Goal: Transaction & Acquisition: Purchase product/service

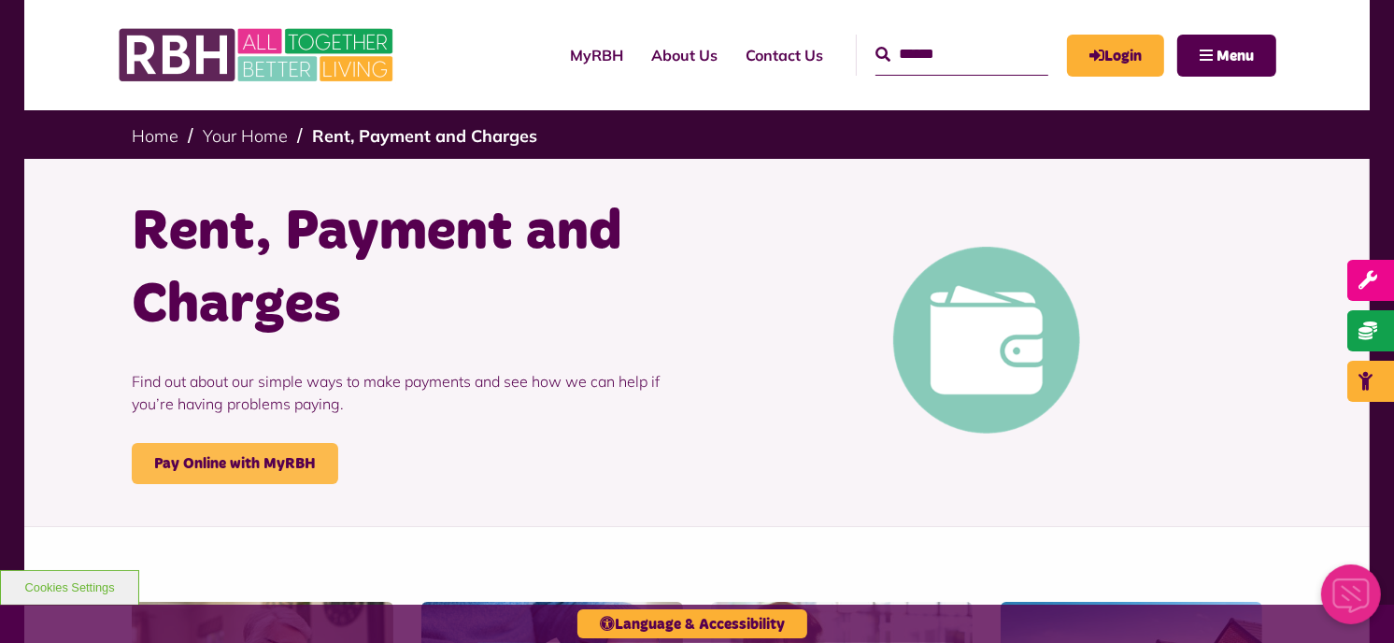
drag, startPoint x: 0, startPoint y: 0, endPoint x: 226, endPoint y: 455, distance: 508.1
click at [226, 455] on link "Pay Online with MyRBH" at bounding box center [235, 463] width 206 height 41
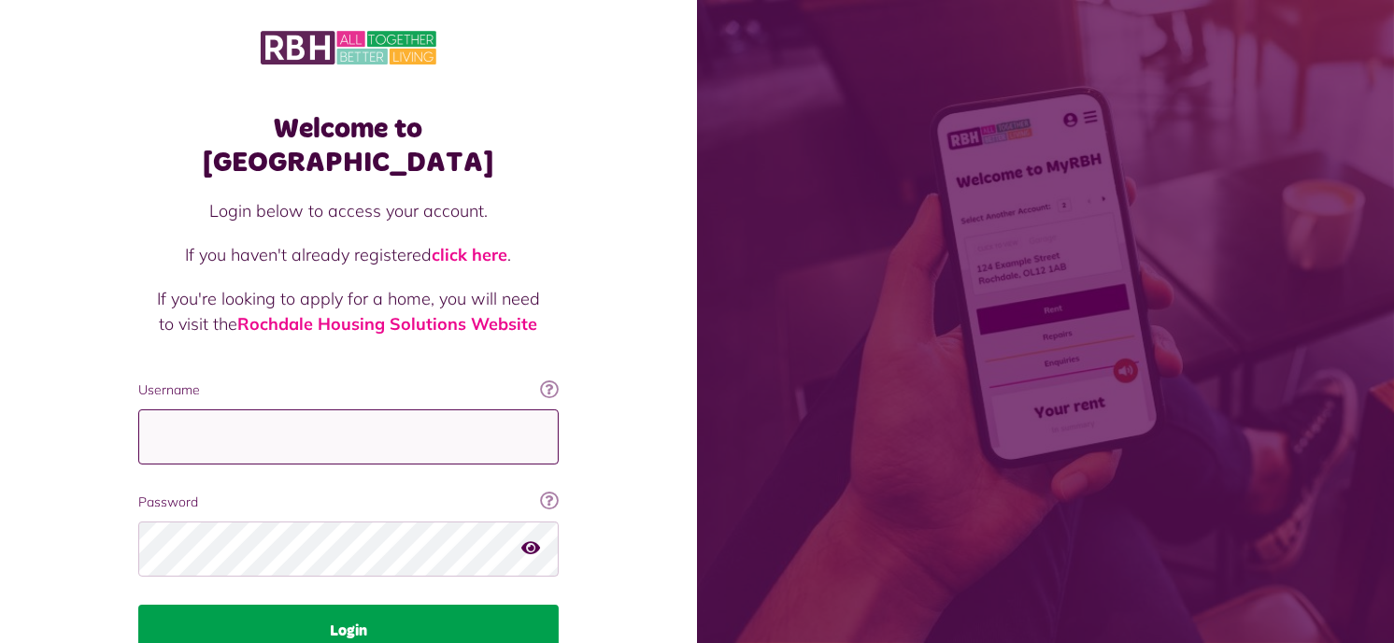
type input "**********"
click at [316, 605] on button "Login" at bounding box center [348, 631] width 420 height 52
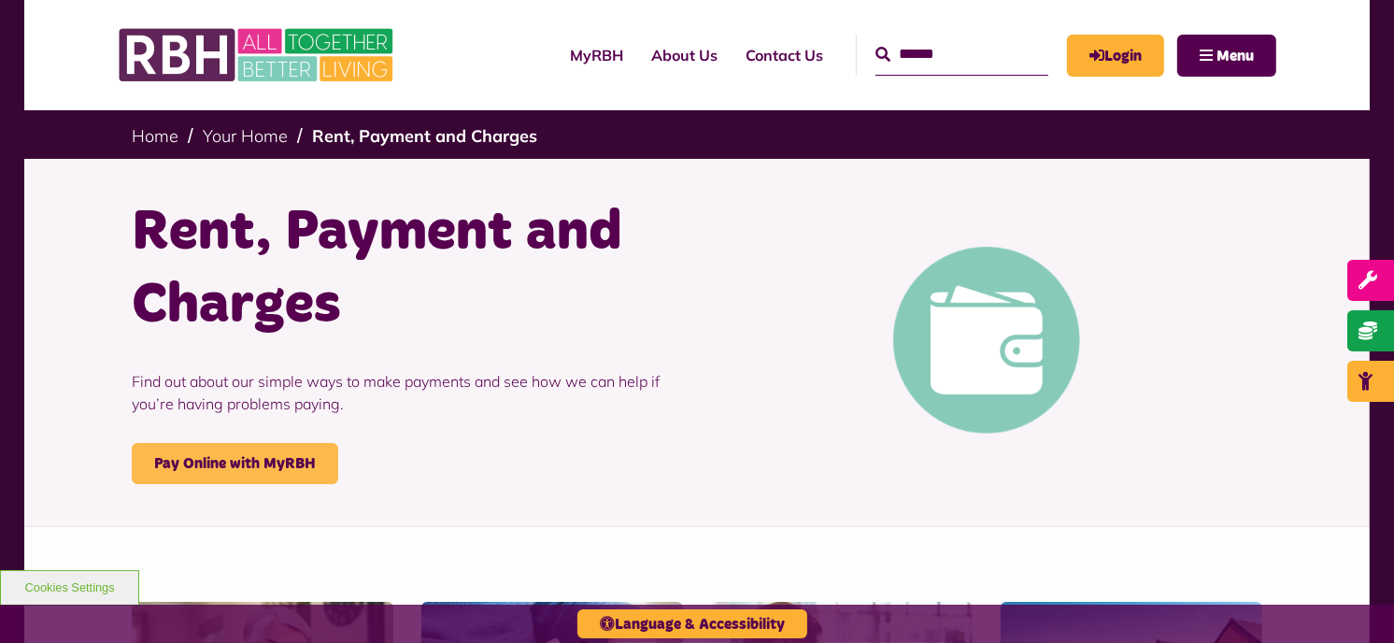
drag, startPoint x: 0, startPoint y: 0, endPoint x: 231, endPoint y: 460, distance: 514.4
click at [231, 460] on link "Pay Online with MyRBH" at bounding box center [235, 463] width 206 height 41
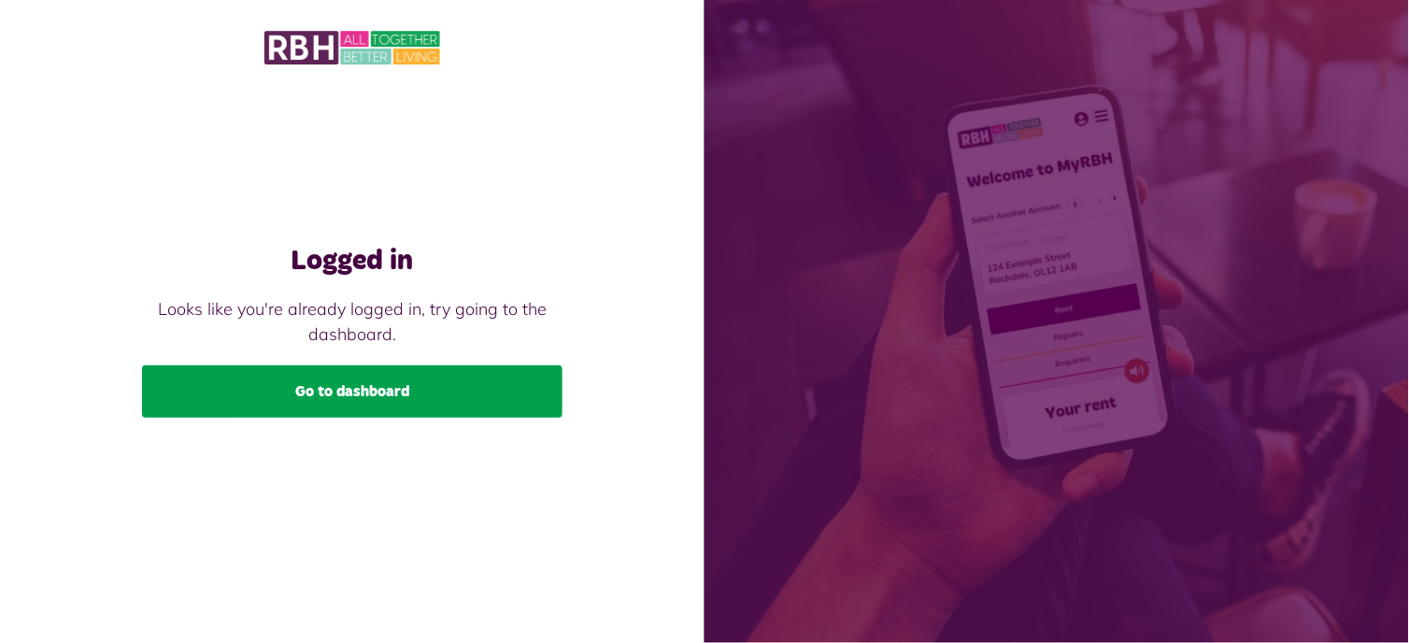
click at [327, 389] on link "Go to dashboard" at bounding box center [352, 391] width 420 height 52
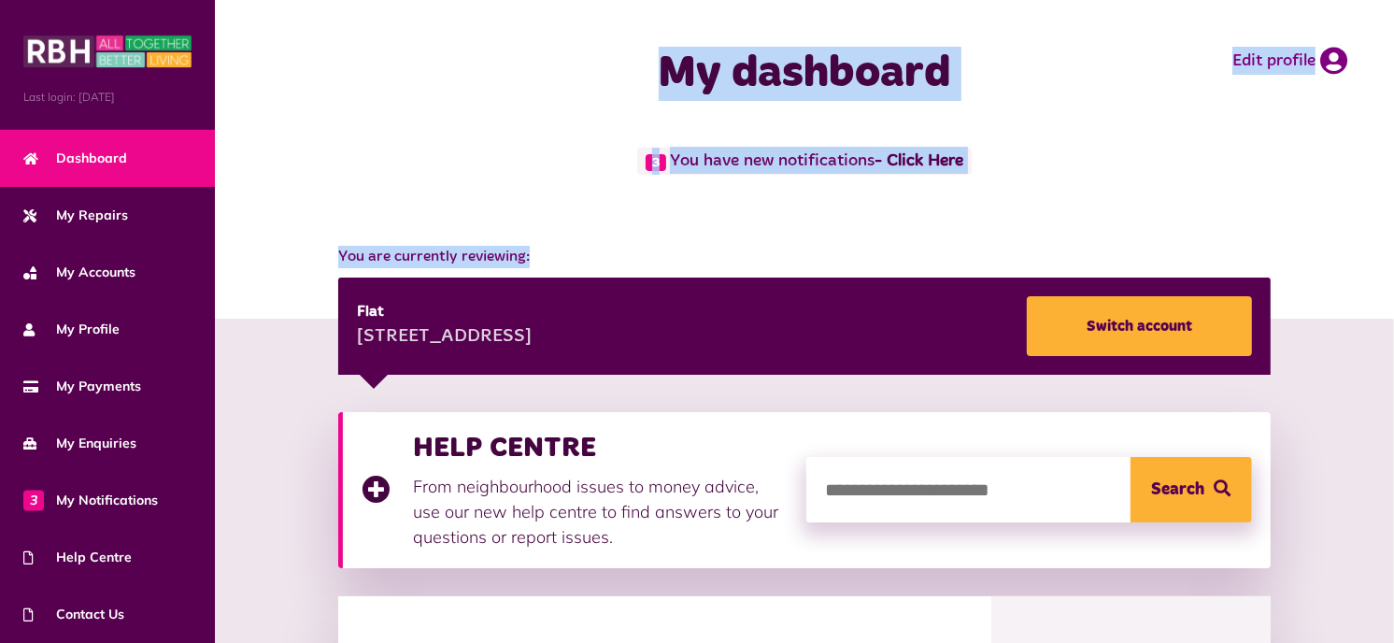
drag, startPoint x: 1387, startPoint y: 100, endPoint x: 1364, endPoint y: 227, distance: 129.2
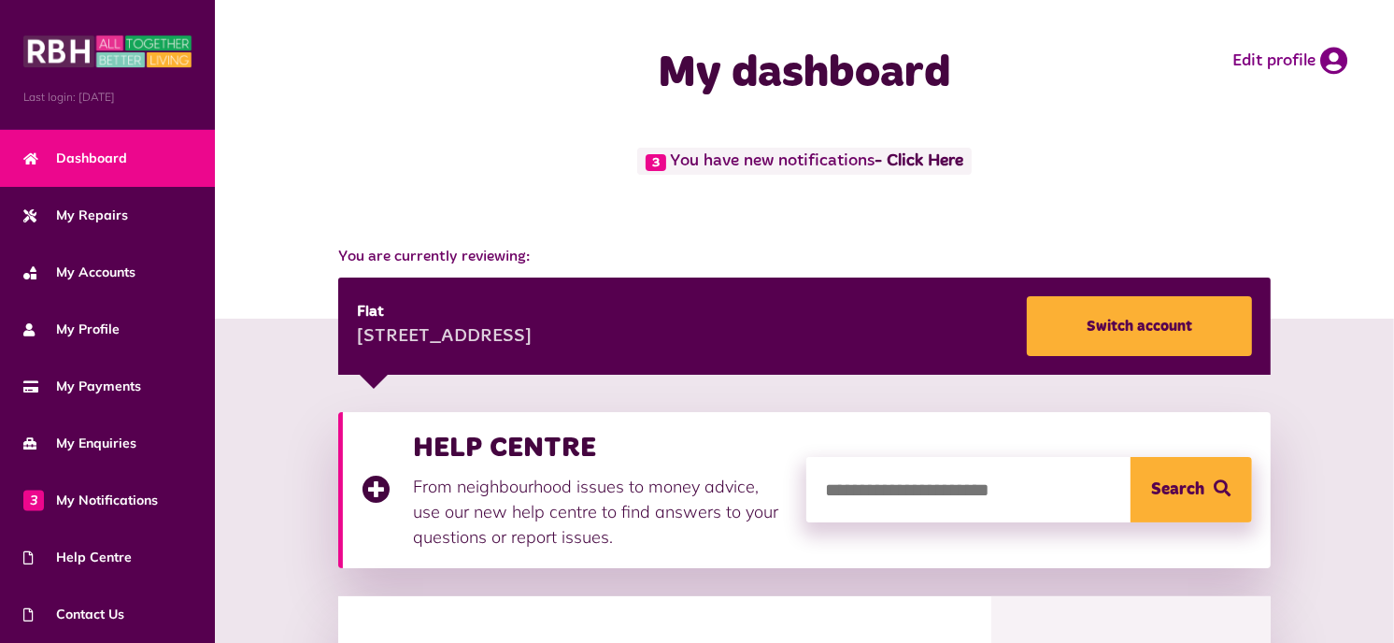
click at [1102, 134] on div "My dashboard Edit profile" at bounding box center [804, 74] width 1179 height 148
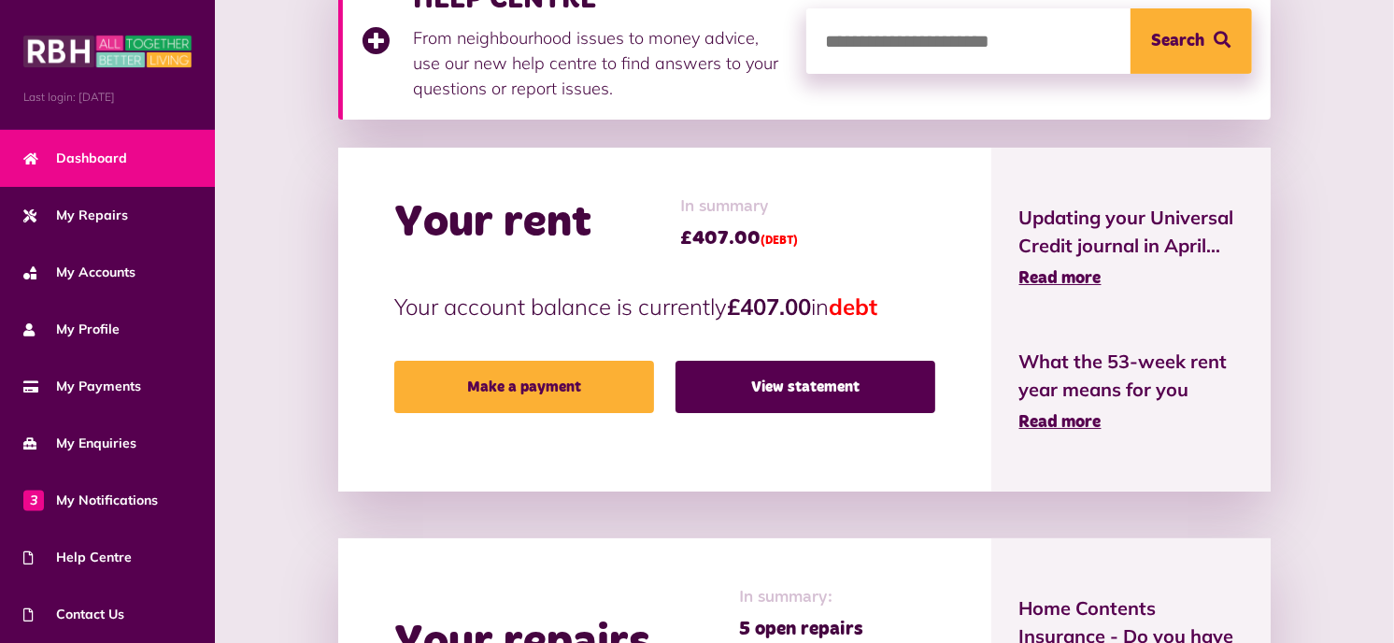
scroll to position [460, 0]
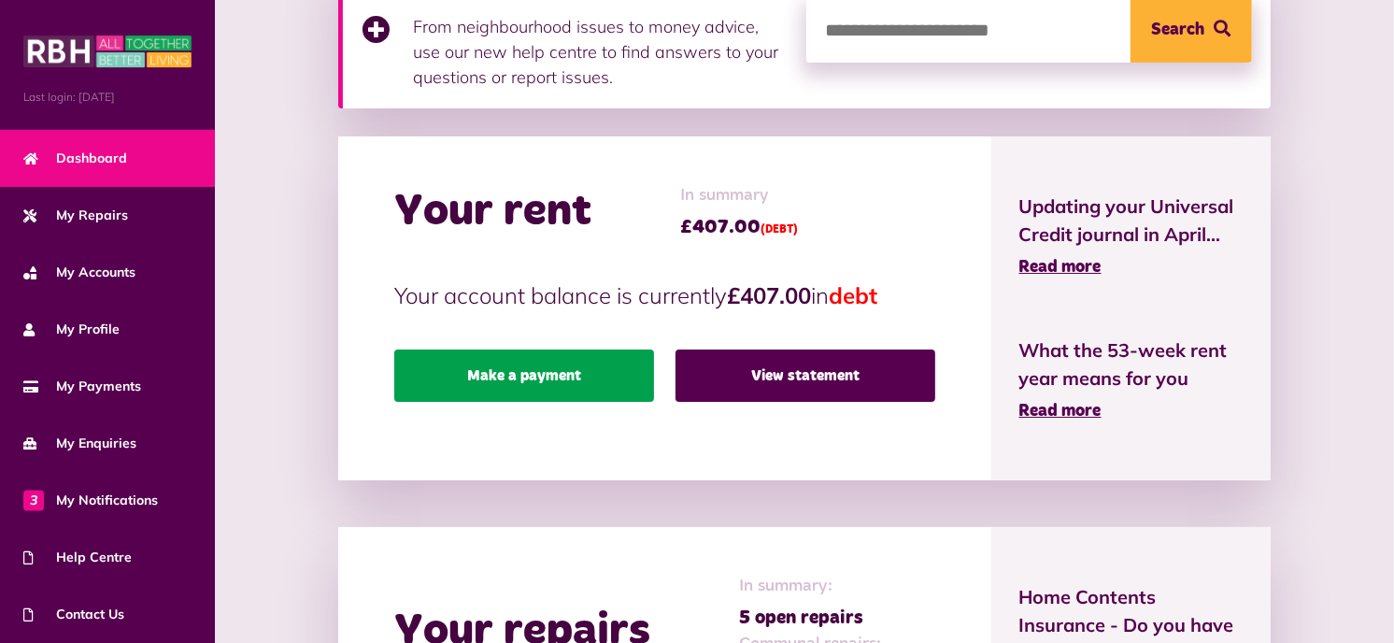
click at [548, 370] on link "Make a payment" at bounding box center [524, 375] width 260 height 52
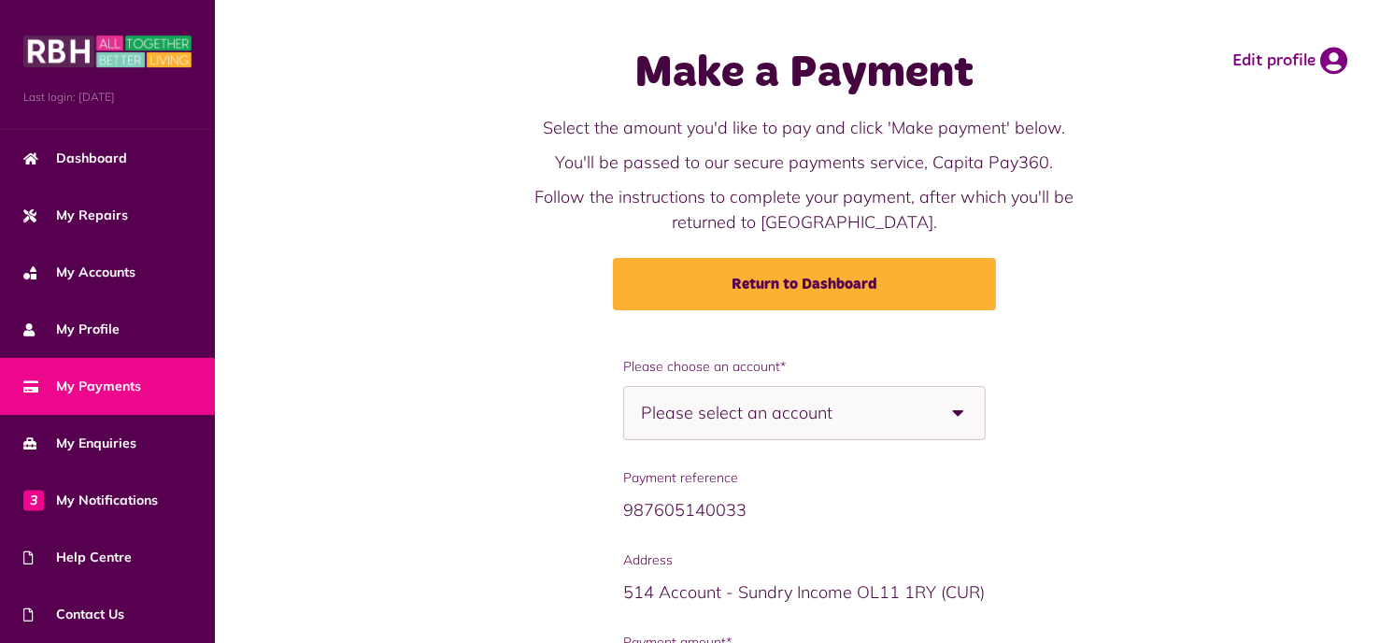
click at [957, 409] on b at bounding box center [958, 413] width 52 height 52
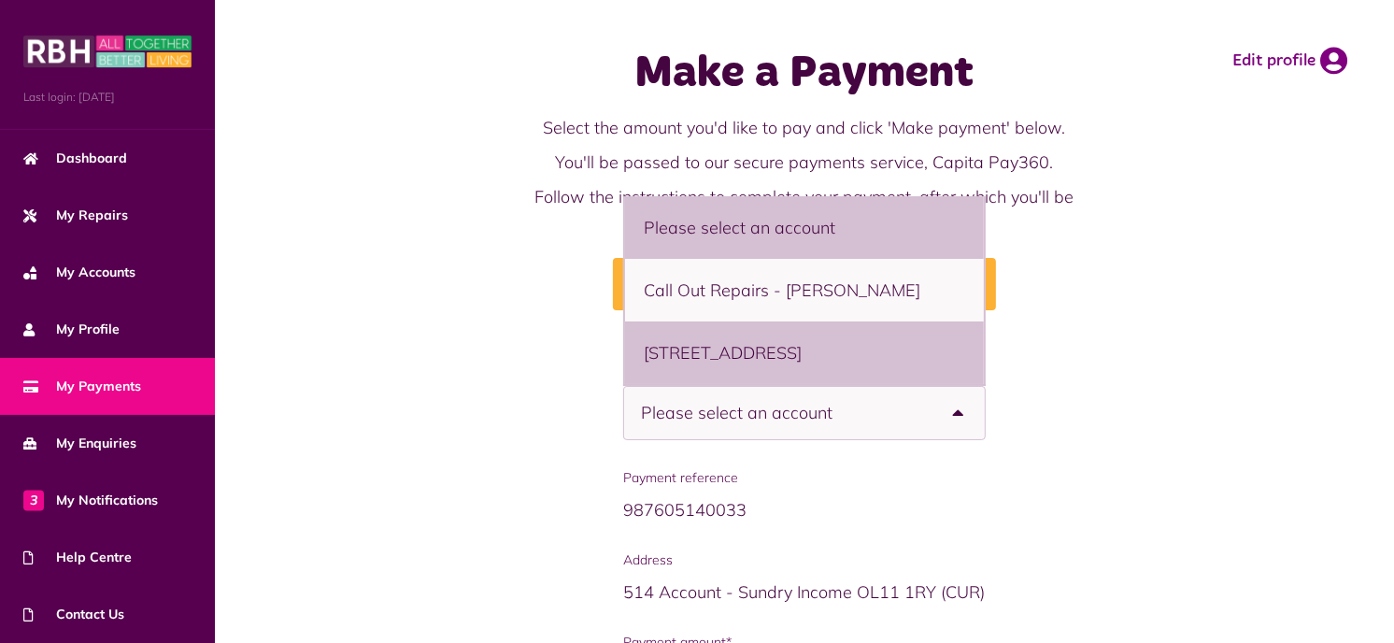
click at [865, 324] on li "21 Queens Drive, Rochdale, OL11 2NP - Flat" at bounding box center [804, 352] width 358 height 63
select select "**********"
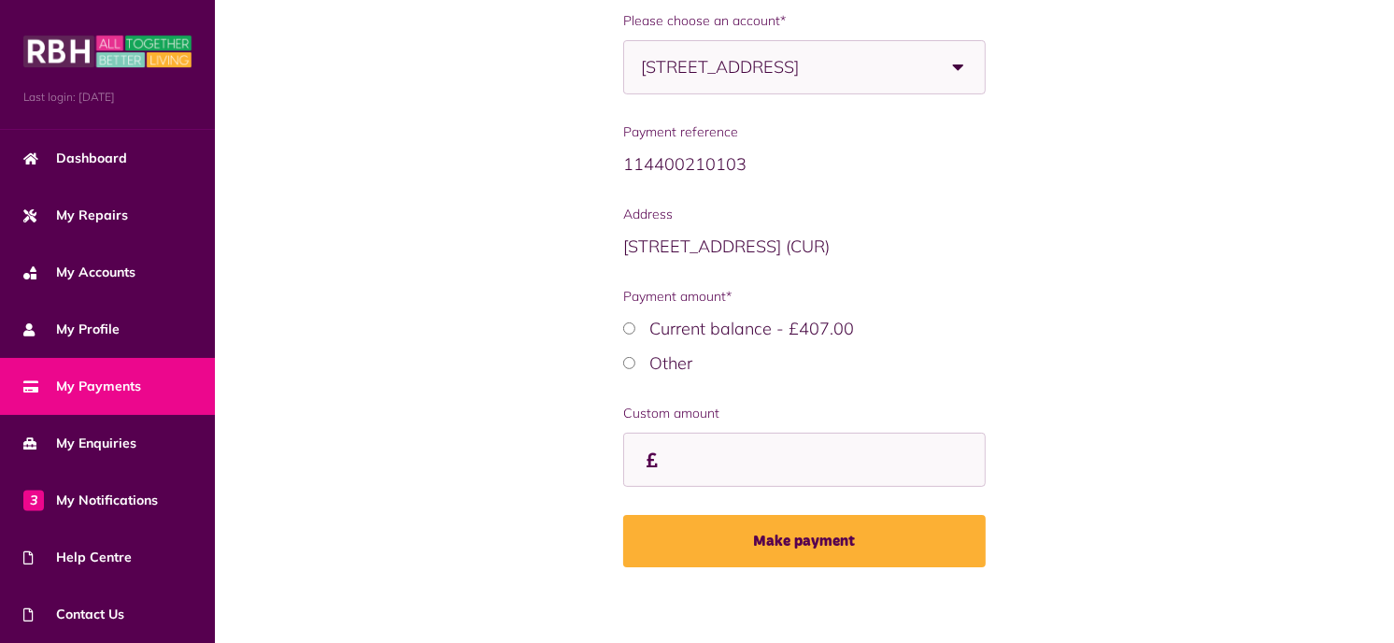
scroll to position [353, 0]
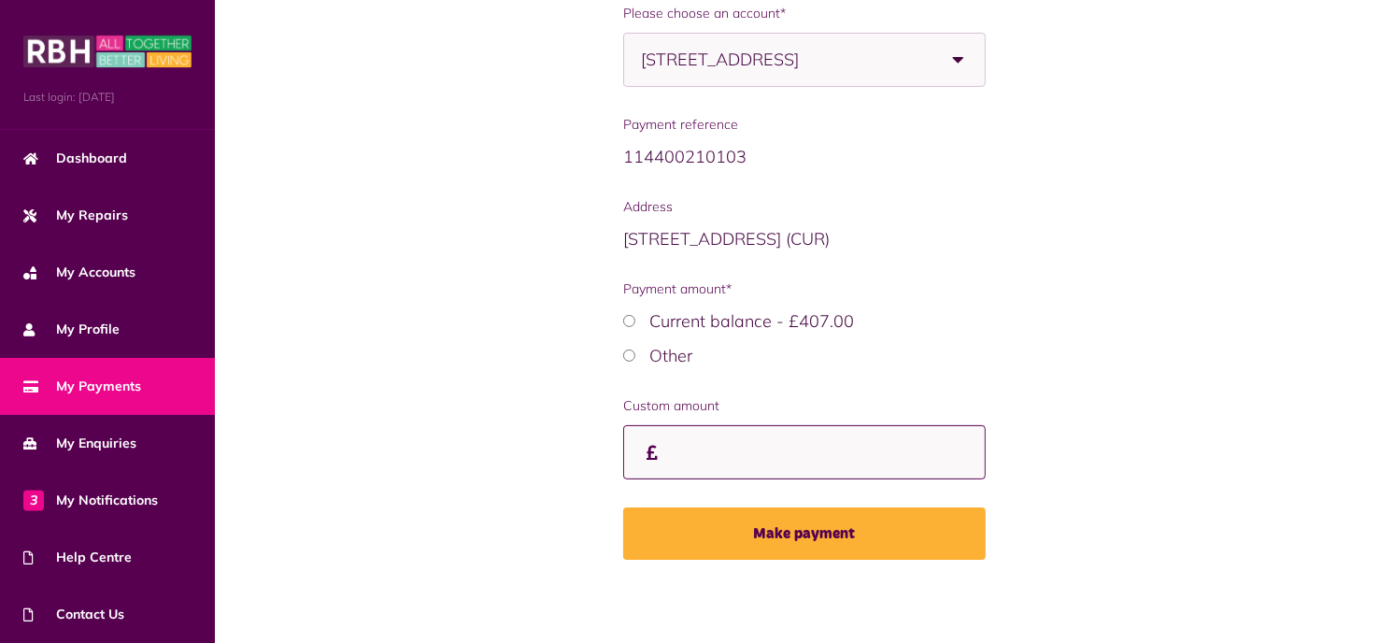
click at [0, 0] on input "Payment amount*" at bounding box center [0, 0] width 0 height 0
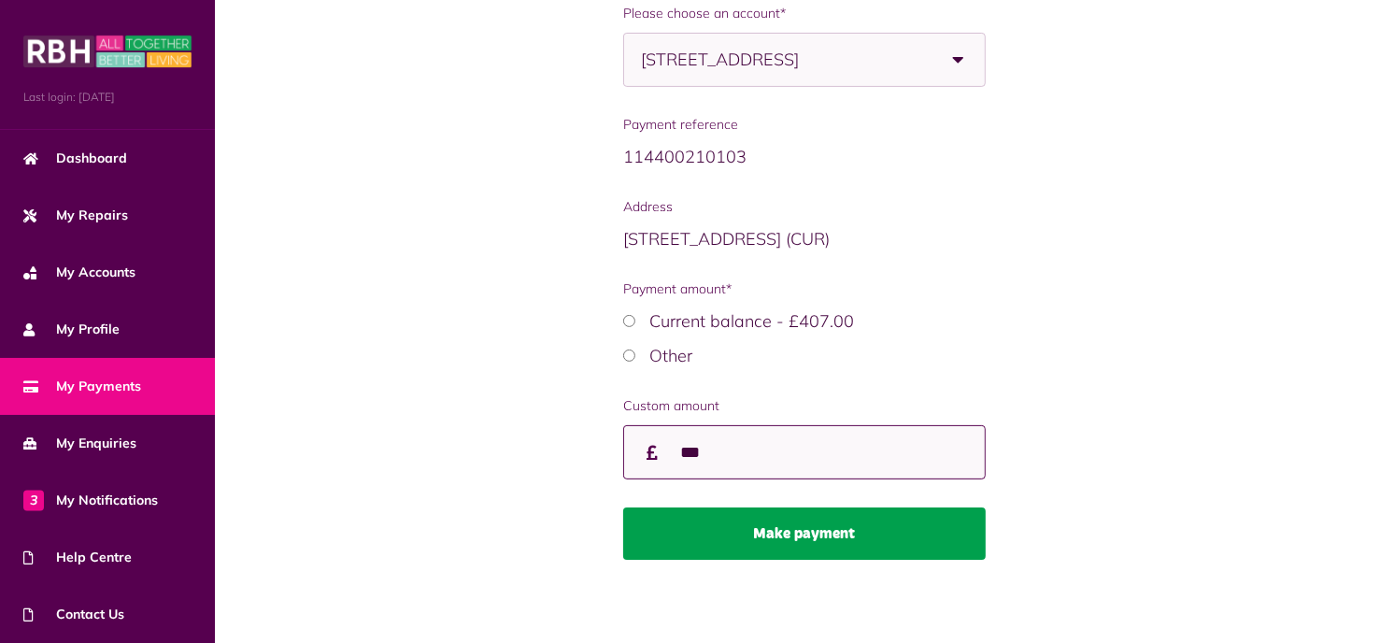
type input "***"
click at [786, 516] on button "Make payment" at bounding box center [804, 533] width 362 height 52
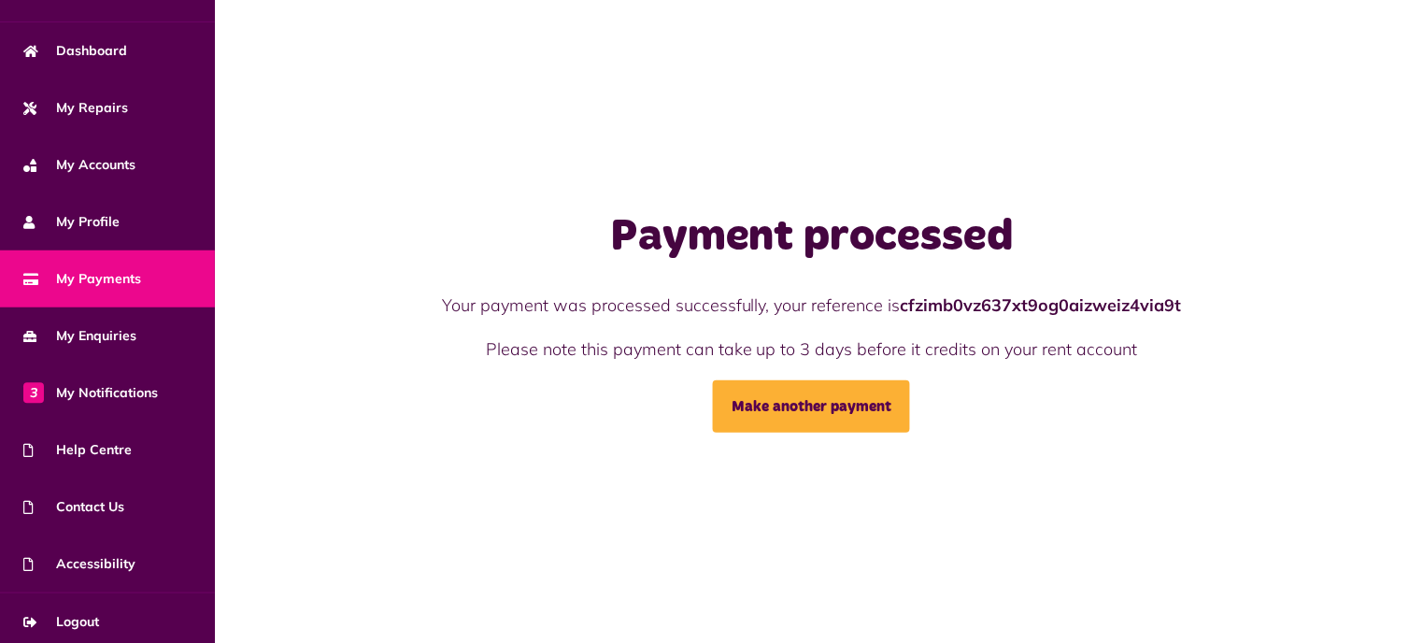
scroll to position [112, 0]
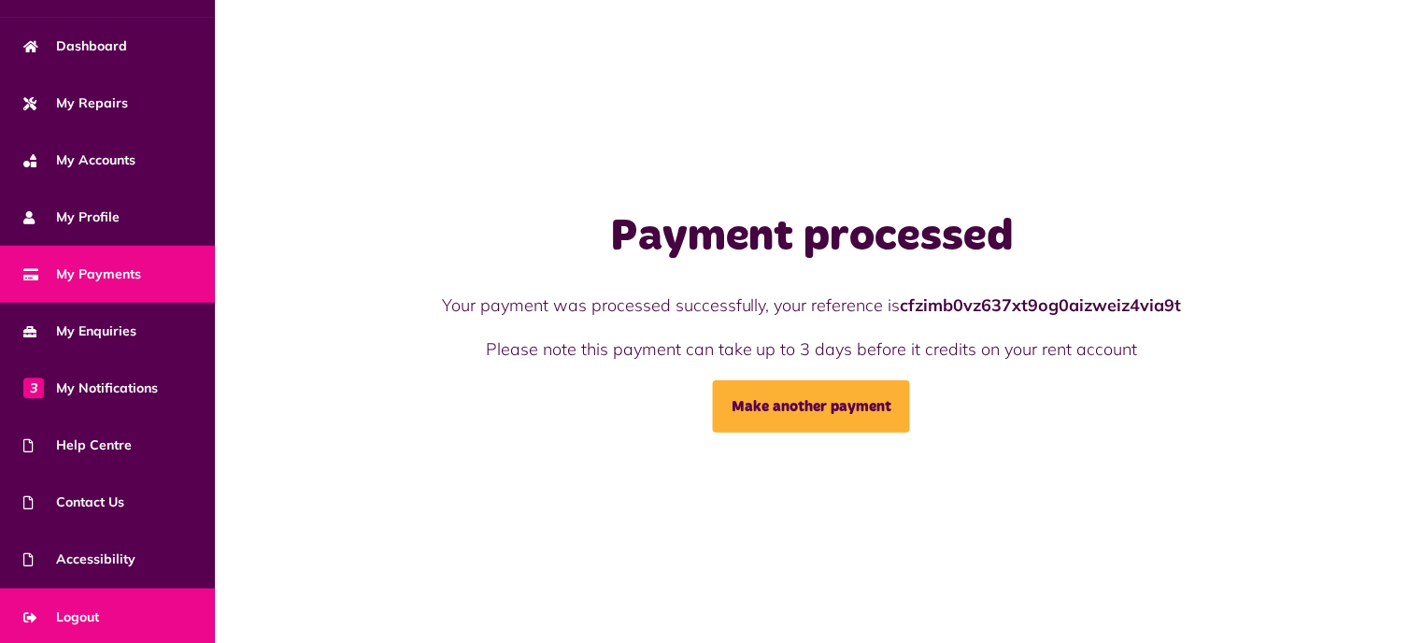
click at [81, 618] on span "Logout" at bounding box center [61, 617] width 76 height 20
